Goal: Information Seeking & Learning: Find specific fact

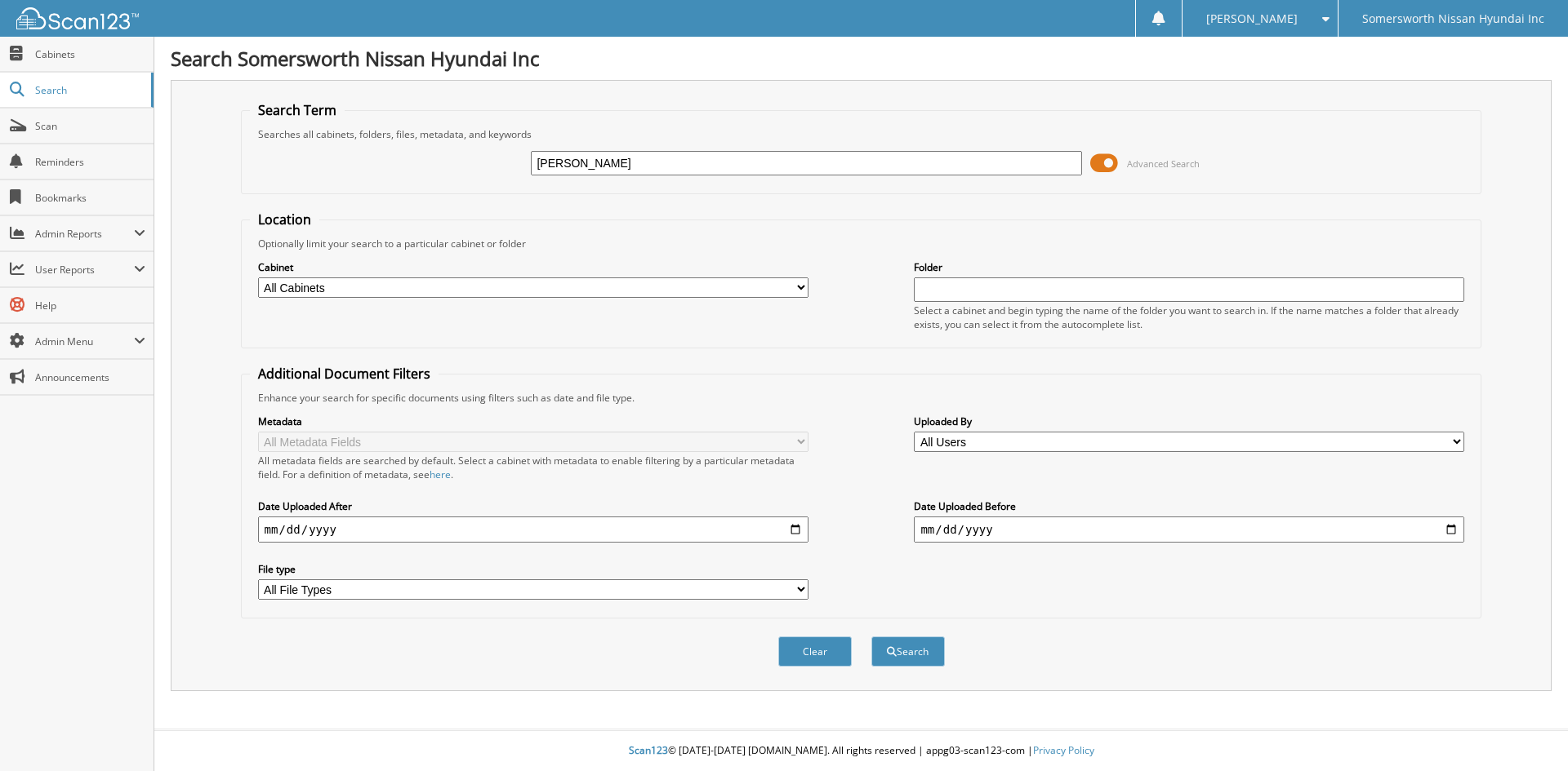
type input "[PERSON_NAME]"
click at [872, 637] on button "Search" at bounding box center [908, 652] width 73 height 30
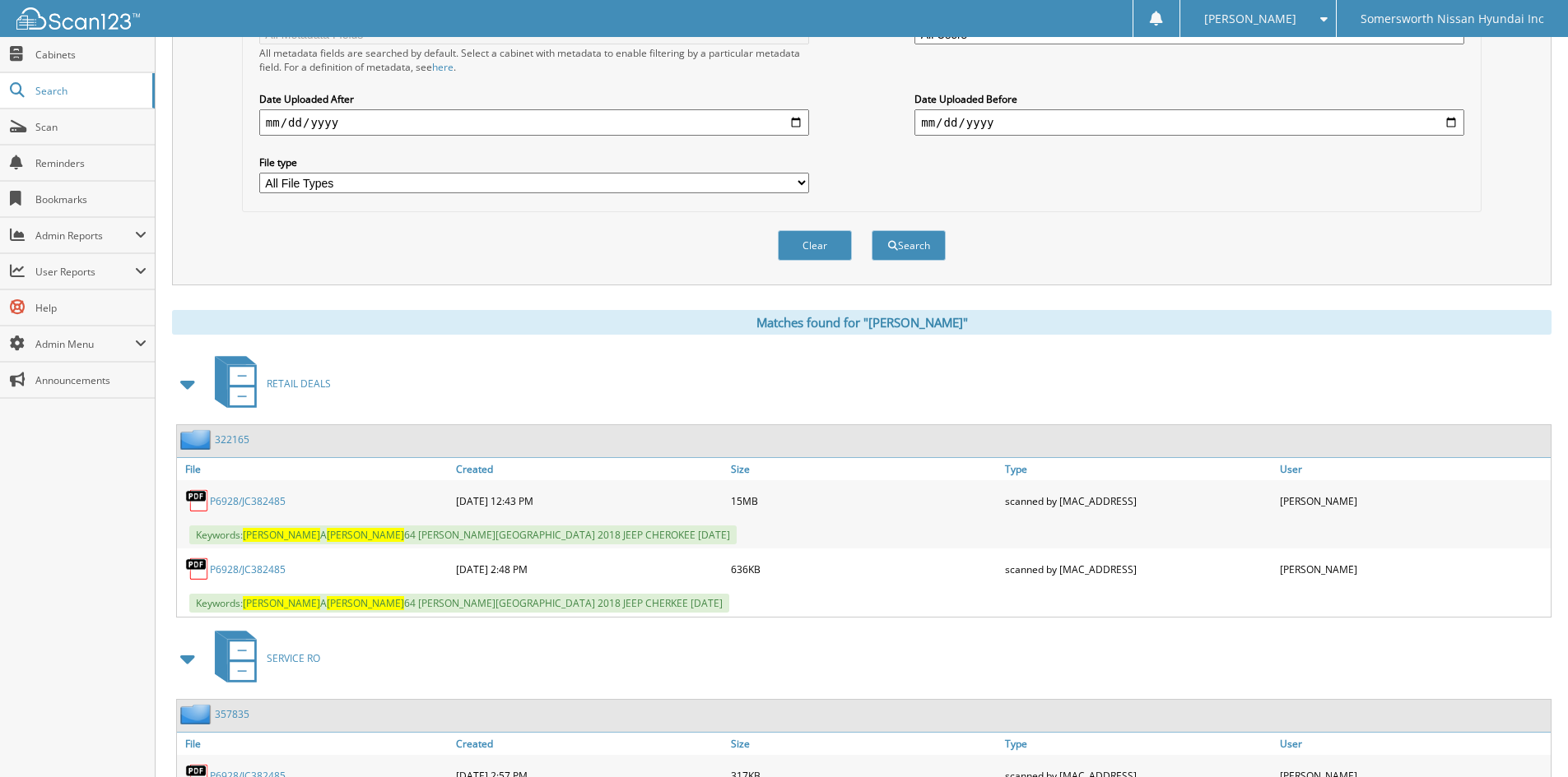
scroll to position [508, 0]
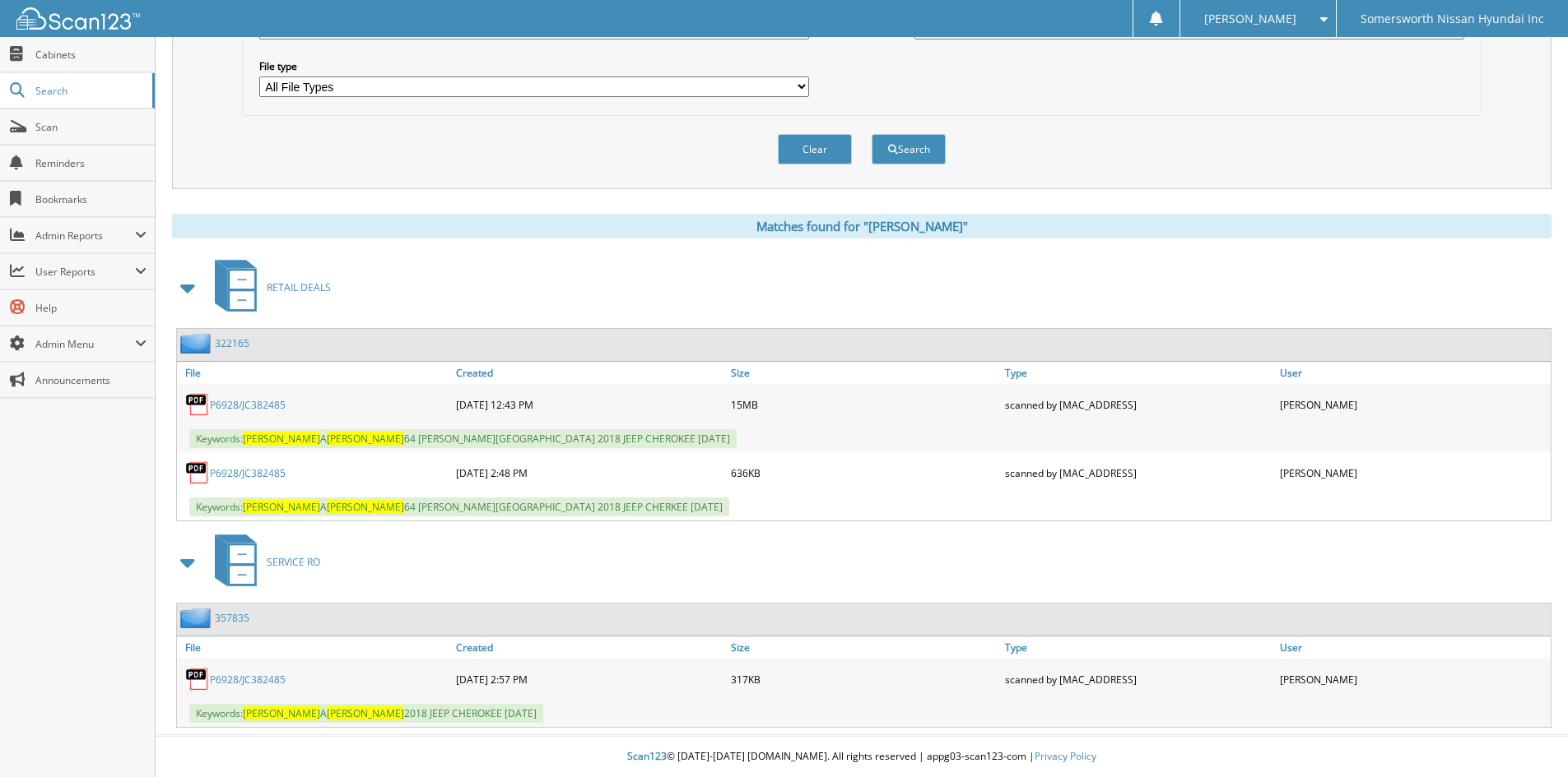
click at [259, 405] on link "P6928/JC382485" at bounding box center [247, 405] width 75 height 14
